Goal: Check status: Check status

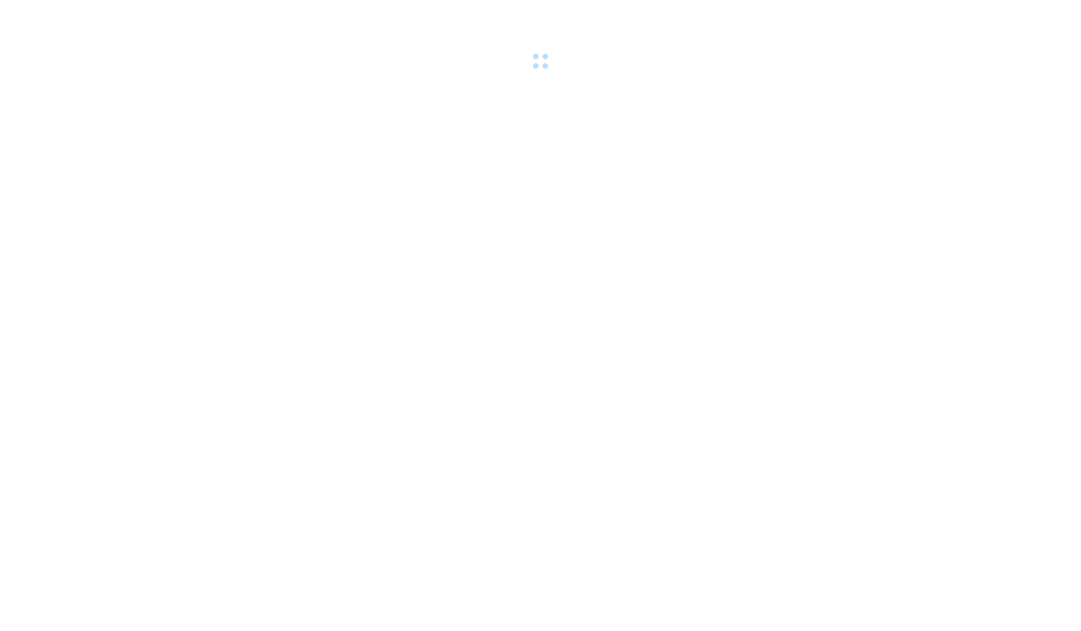
click at [125, 13] on div at bounding box center [540, 36] width 1081 height 73
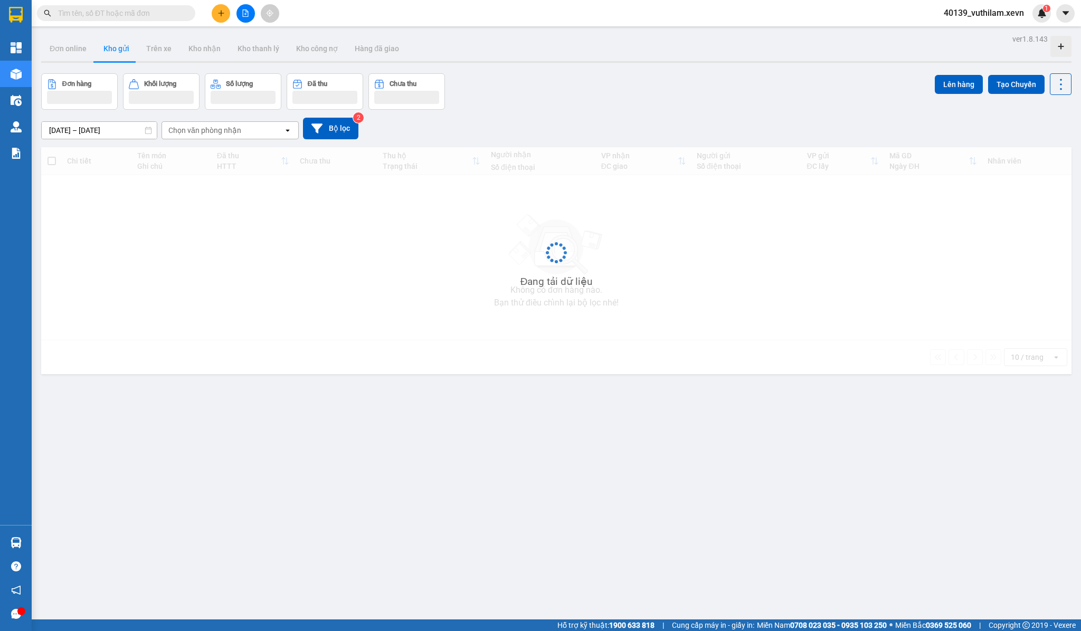
click at [133, 11] on input "text" at bounding box center [120, 13] width 125 height 12
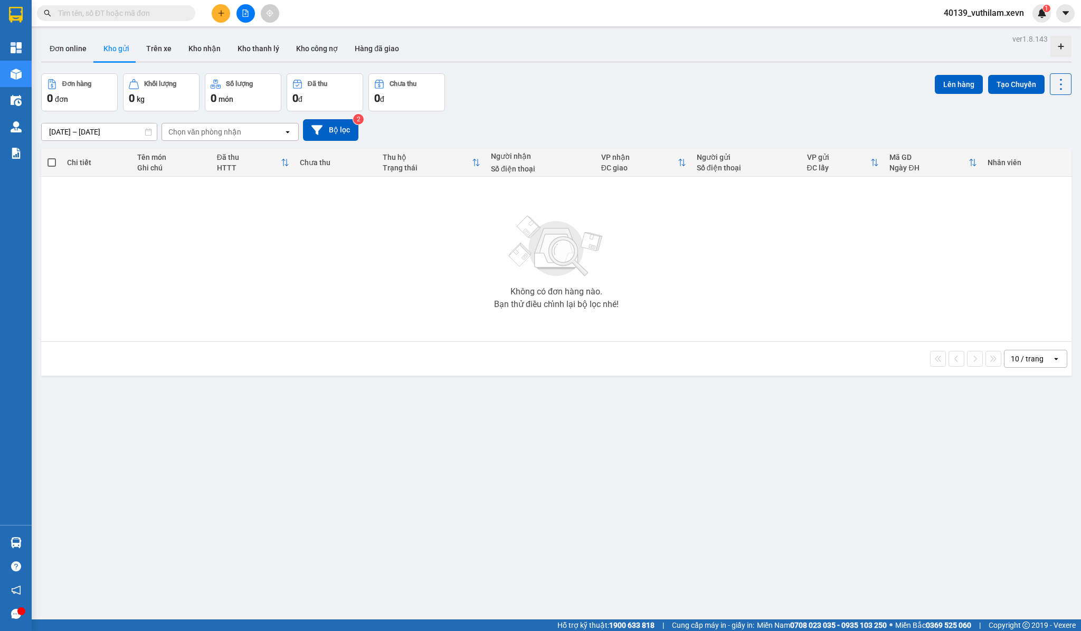
paste input "VPT1308250015"
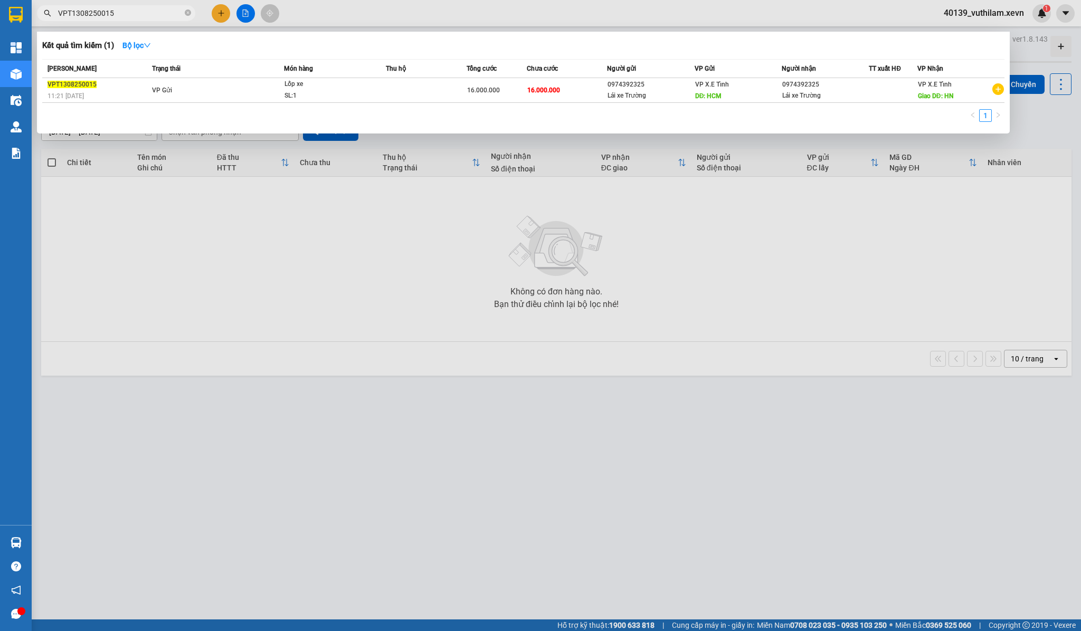
type input "VPT1308250015"
click at [187, 14] on icon "close-circle" at bounding box center [188, 13] width 6 height 6
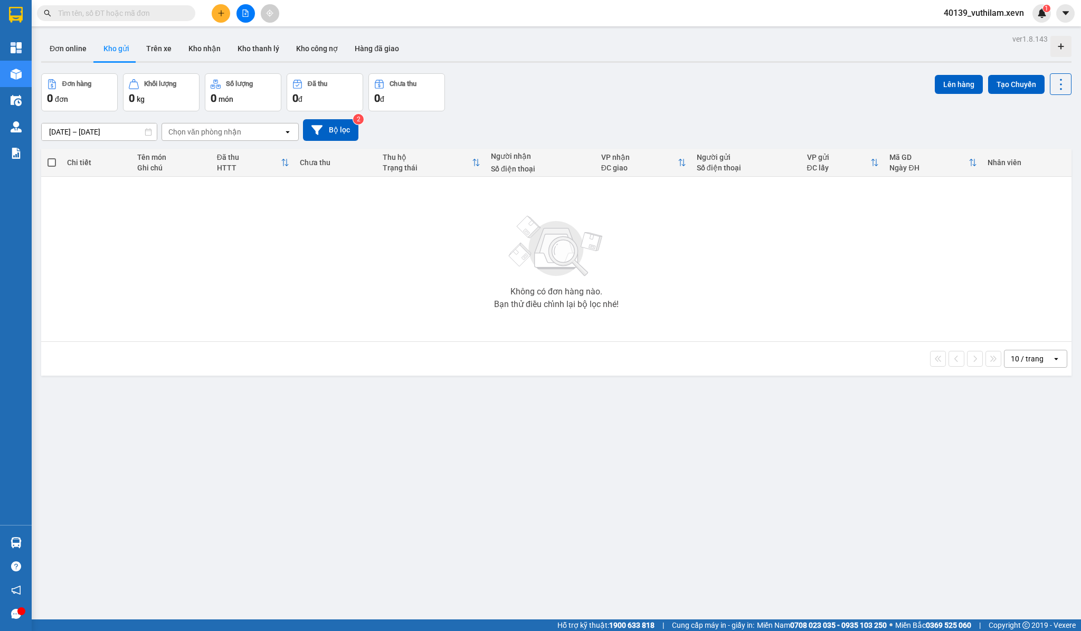
paste input "VPT3008250002"
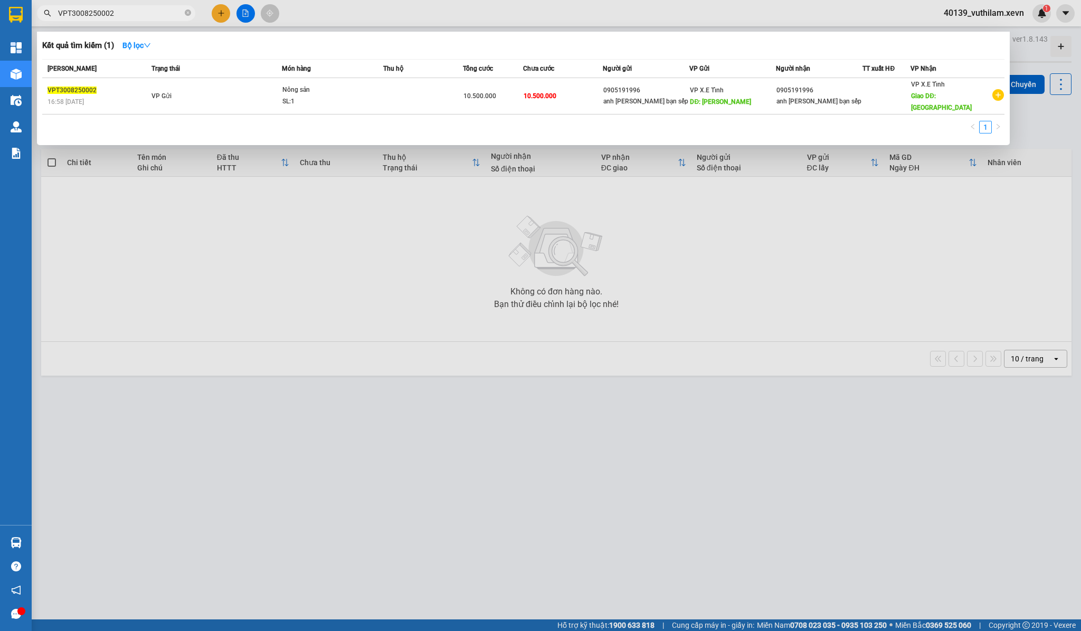
type input "VPT3008250002"
click at [185, 10] on icon "close-circle" at bounding box center [188, 13] width 6 height 6
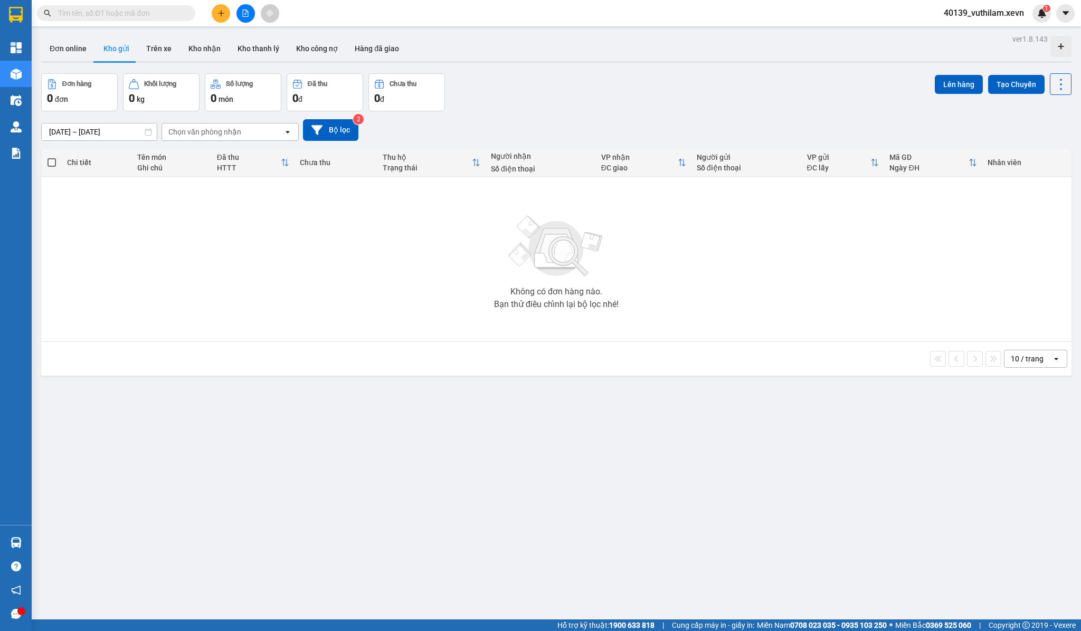
paste input "VPT3008250003"
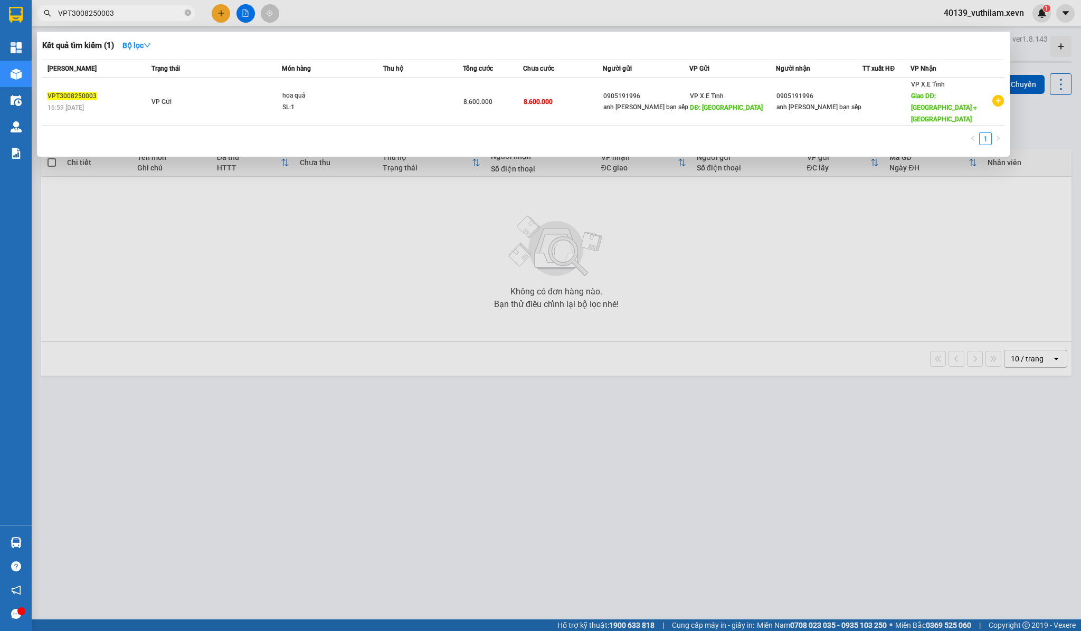
type input "VPT3008250003"
